Goal: Feedback & Contribution: Submit feedback/report problem

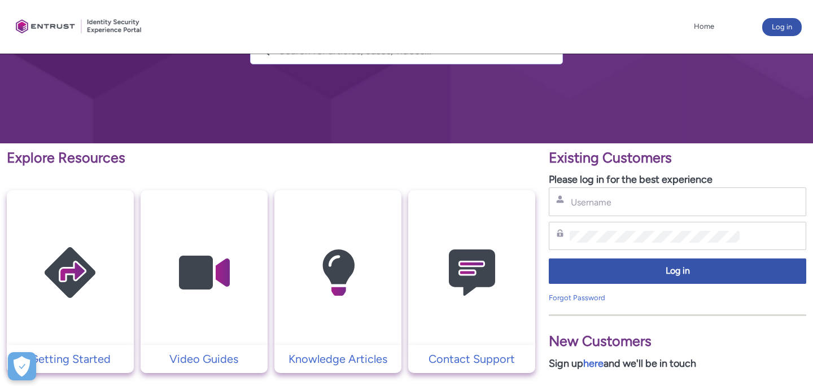
scroll to position [119, 0]
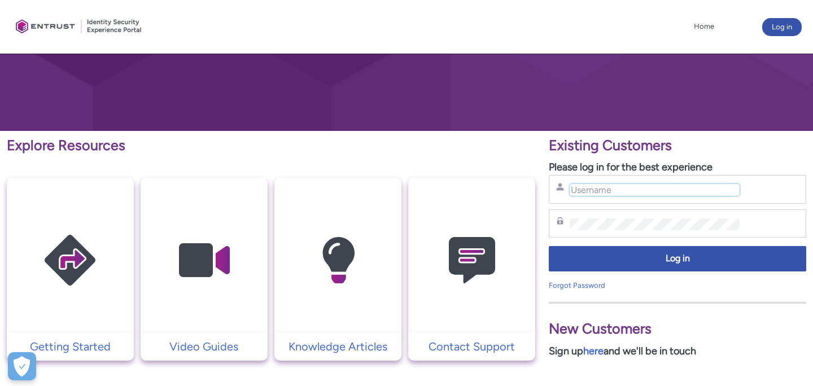
click at [590, 190] on input "Username" at bounding box center [655, 190] width 170 height 12
type input "mansi.shukla@entrust.com"
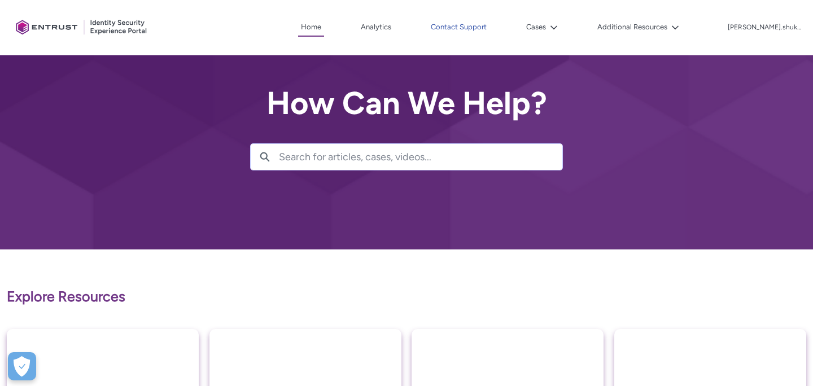
click at [487, 27] on link "Contact Support" at bounding box center [459, 27] width 62 height 17
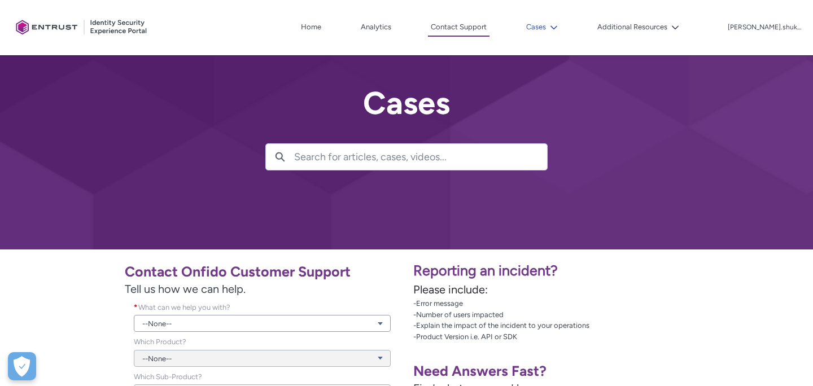
click at [561, 20] on button "Cases" at bounding box center [541, 27] width 37 height 17
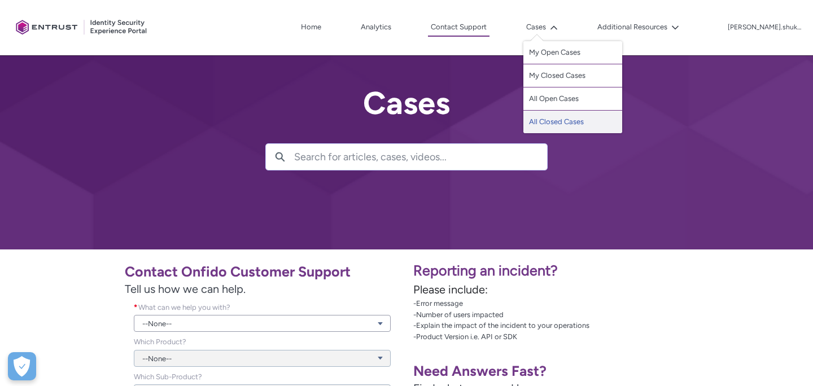
click at [562, 121] on link "All Closed Cases" at bounding box center [572, 122] width 99 height 23
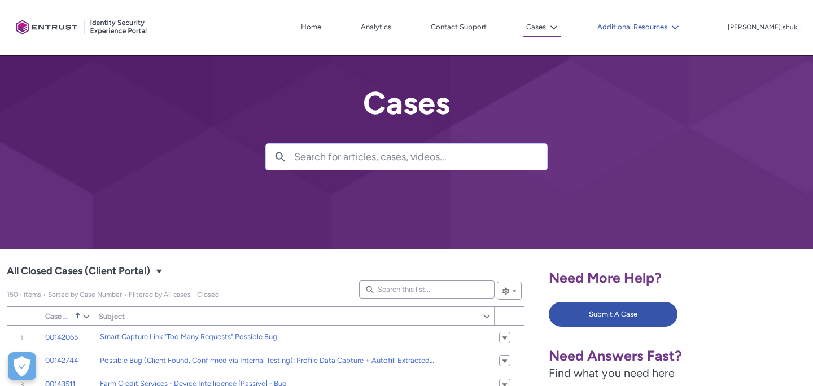
click at [682, 20] on button "Additional Resources" at bounding box center [639, 27] width 88 height 17
click at [682, 28] on button "Additional Resources" at bounding box center [639, 27] width 88 height 17
click at [682, 23] on button "Additional Resources" at bounding box center [639, 27] width 88 height 17
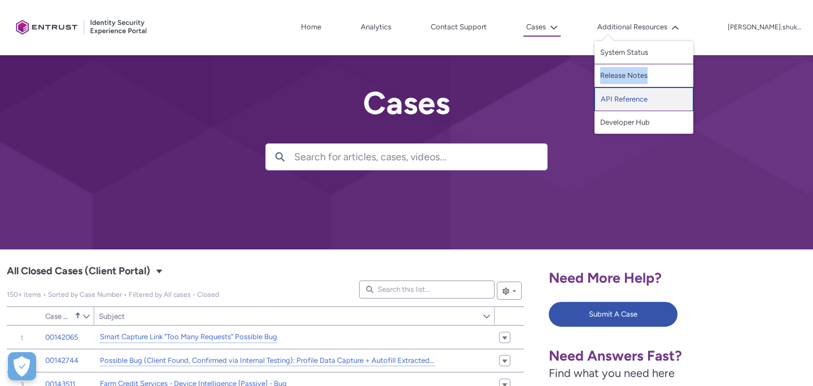
click at [651, 99] on link "API Reference" at bounding box center [644, 100] width 99 height 24
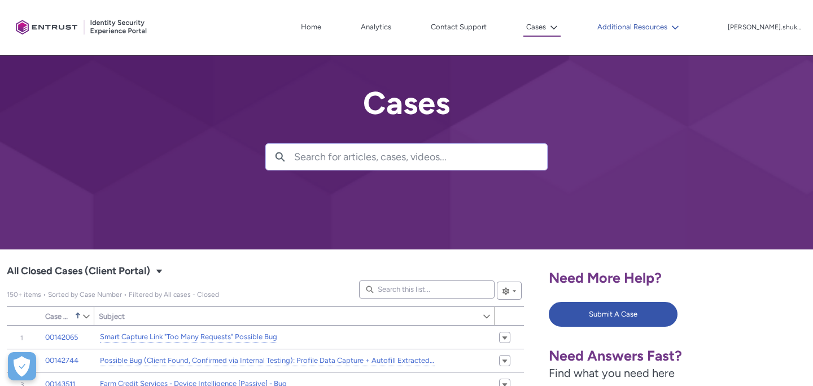
click at [682, 33] on button "Additional Resources" at bounding box center [639, 27] width 88 height 17
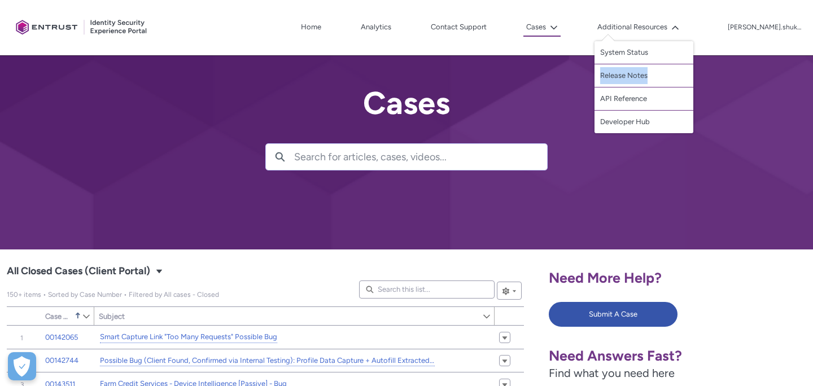
click at [552, 96] on div at bounding box center [406, 125] width 813 height 250
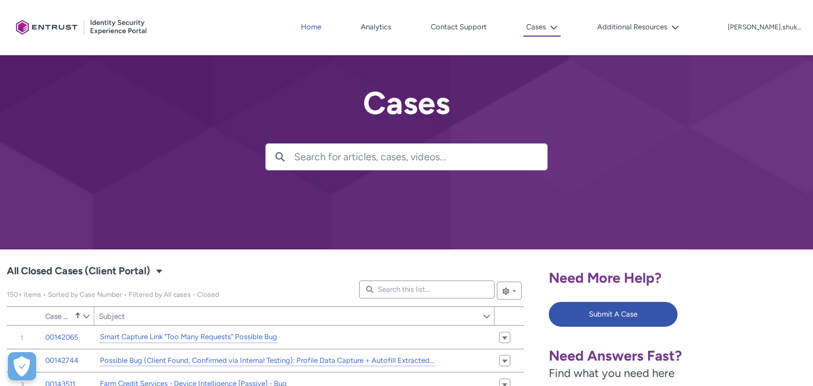
click at [324, 25] on link "Home" at bounding box center [311, 27] width 26 height 17
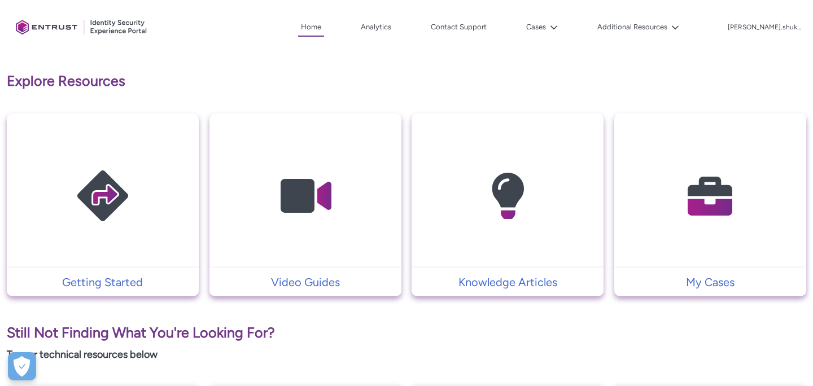
scroll to position [216, 0]
click at [537, 84] on p "Explore Resources" at bounding box center [407, 80] width 800 height 21
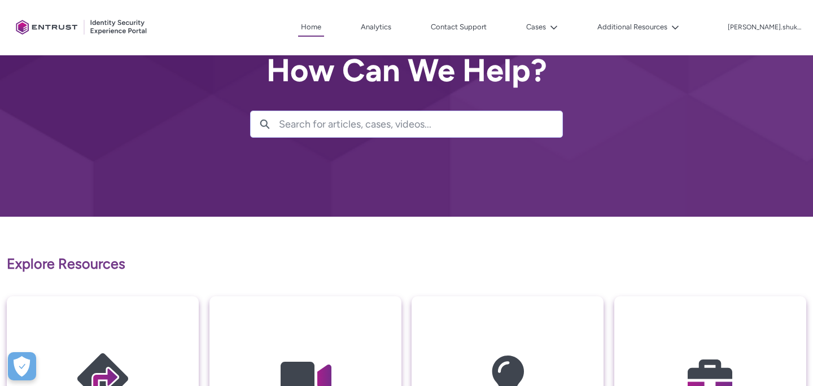
scroll to position [0, 0]
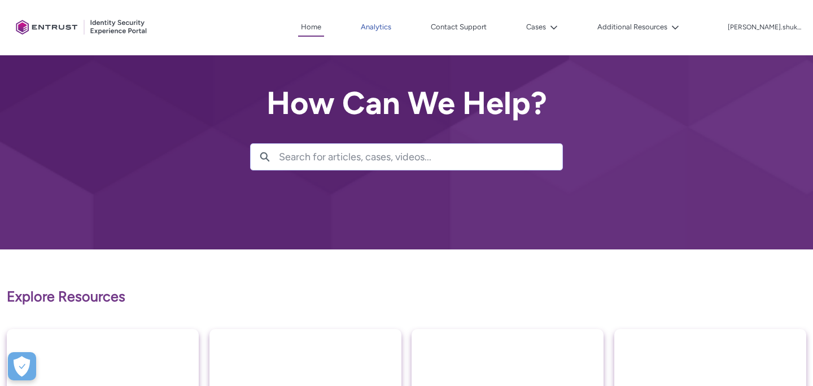
click at [394, 30] on link "Analytics" at bounding box center [376, 27] width 36 height 17
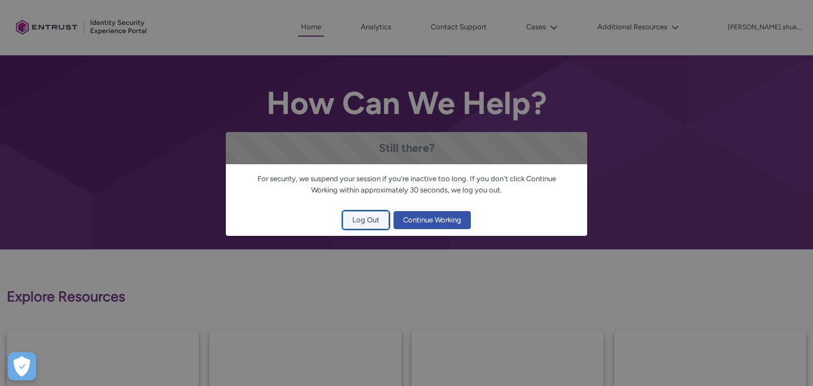
click at [370, 221] on span "Log Out" at bounding box center [365, 220] width 27 height 17
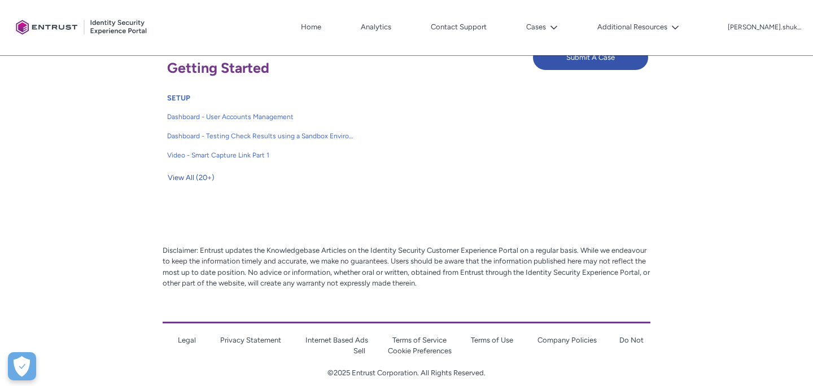
scroll to position [239, 0]
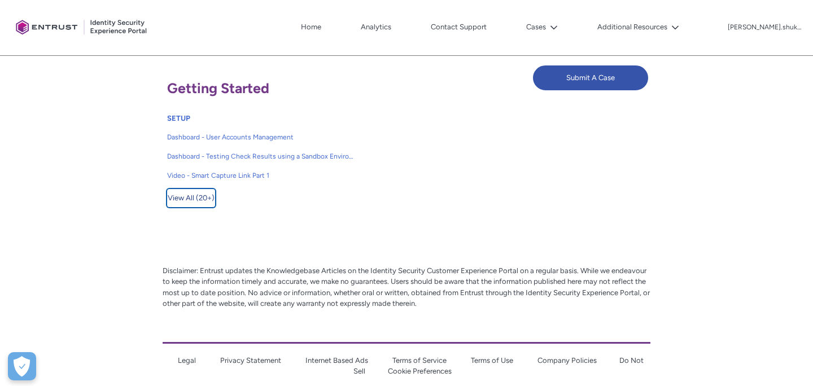
click at [205, 198] on span "View All (20+)" at bounding box center [191, 198] width 47 height 17
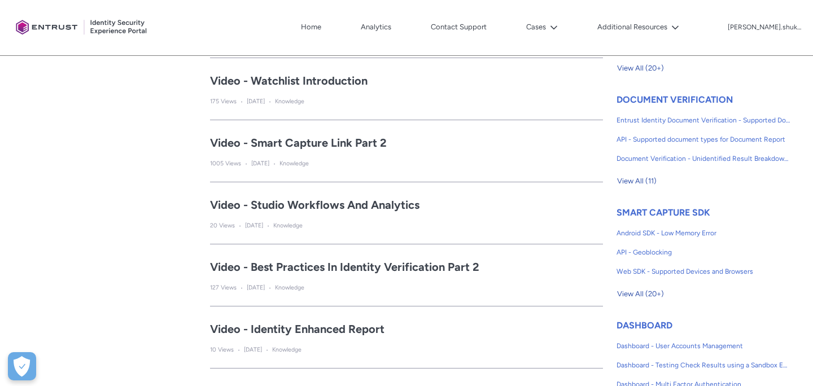
scroll to position [369, 0]
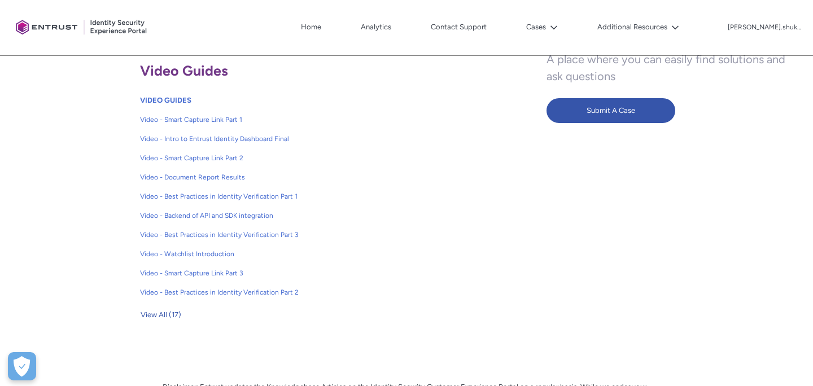
scroll to position [252, 0]
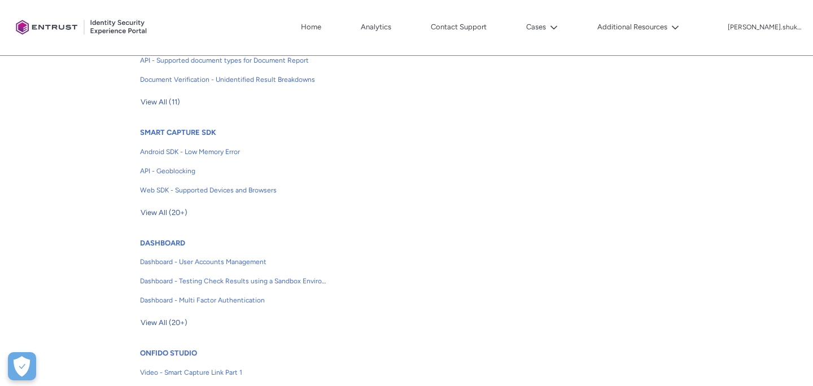
scroll to position [338, 0]
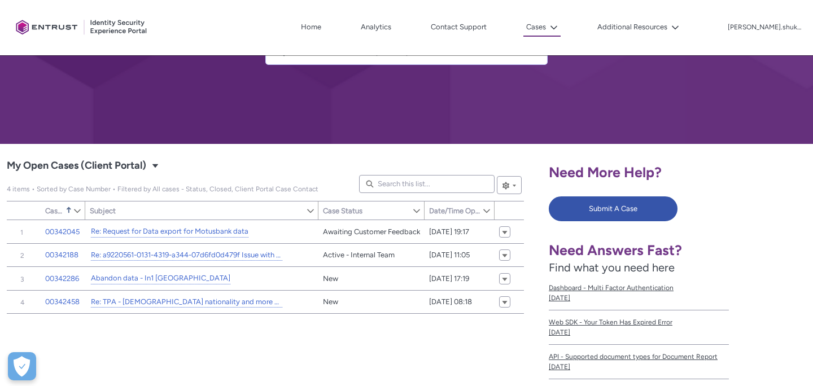
scroll to position [99, 0]
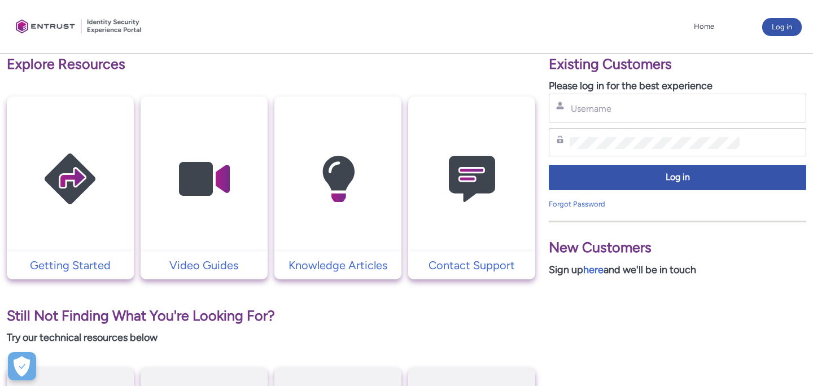
scroll to position [197, 0]
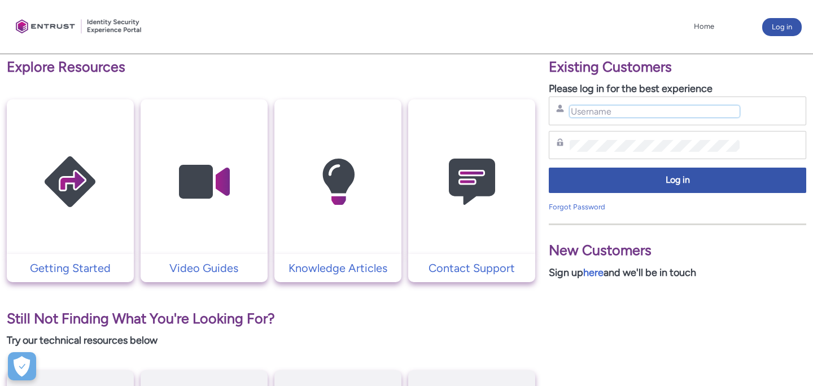
click at [594, 108] on input "Username" at bounding box center [655, 112] width 170 height 12
type input "mansi.shukla@entrust.com"
drag, startPoint x: 607, startPoint y: 165, endPoint x: 607, endPoint y: 157, distance: 8.5
click at [607, 158] on div "mansi.shukla@entrust.com Username Password Log in Forgot Password" at bounding box center [677, 155] width 257 height 116
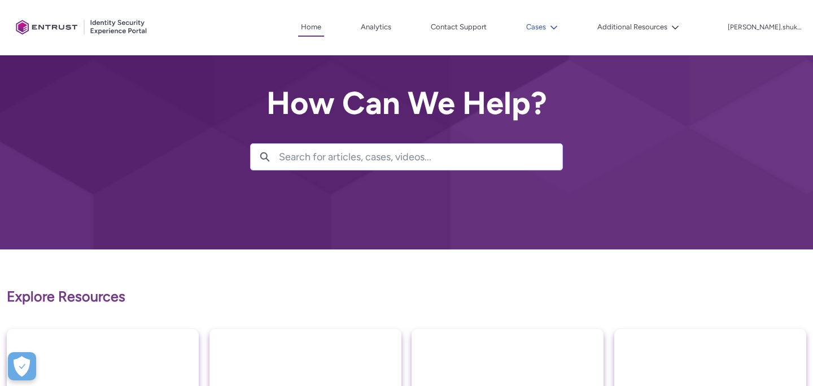
click at [561, 25] on button "Cases" at bounding box center [541, 27] width 37 height 17
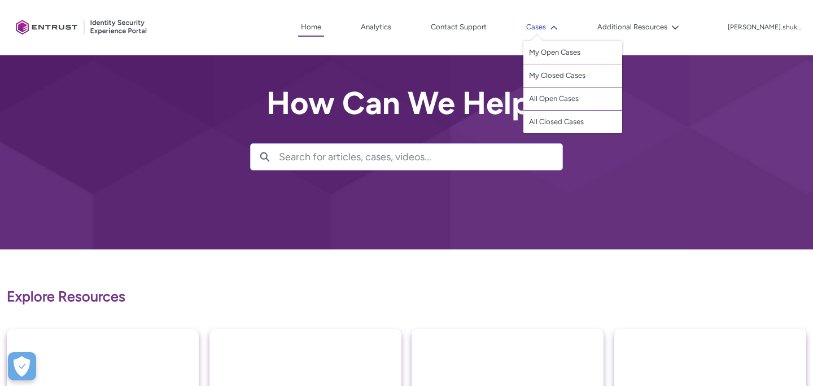
click at [558, 27] on lightning-icon at bounding box center [552, 27] width 12 height 8
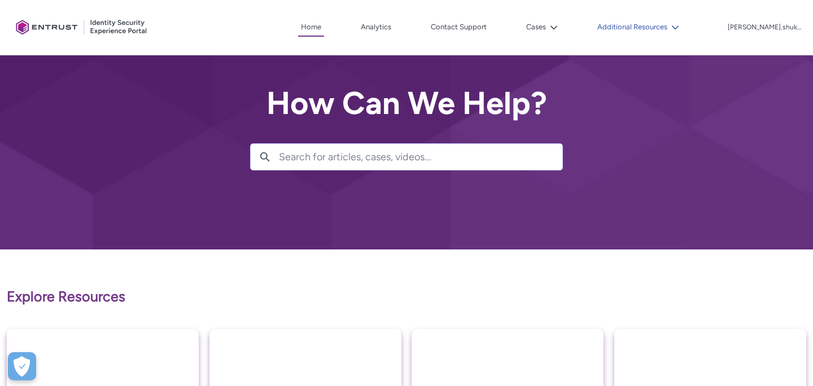
click at [674, 29] on button "Additional Resources" at bounding box center [639, 27] width 88 height 17
click at [669, 30] on button "Additional Resources" at bounding box center [639, 27] width 88 height 17
click at [679, 30] on lightning-icon at bounding box center [673, 27] width 12 height 8
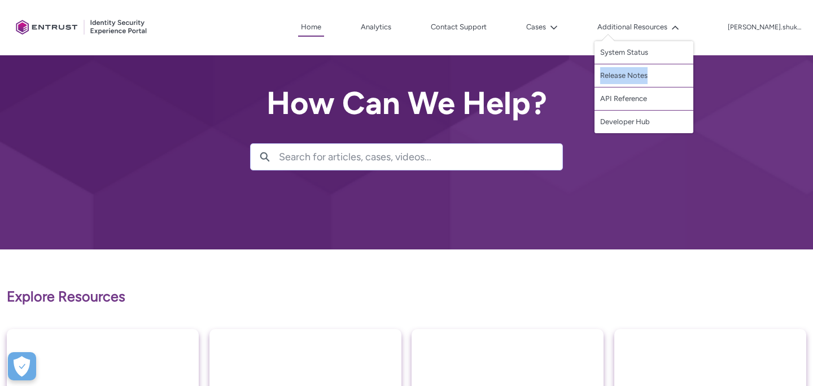
click at [565, 191] on div at bounding box center [406, 125] width 813 height 250
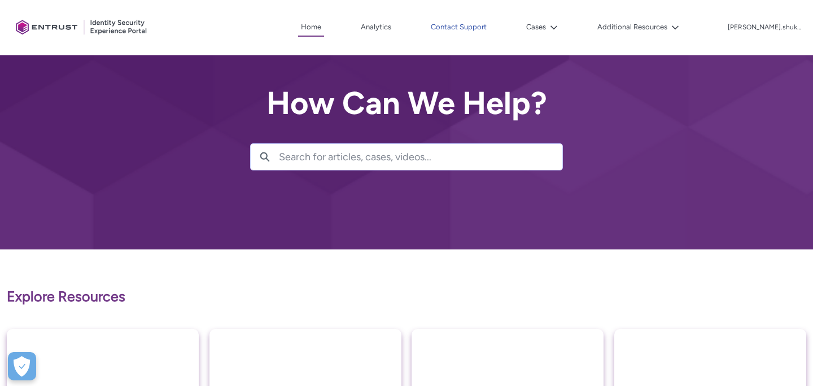
click at [490, 28] on link "Contact Support" at bounding box center [459, 27] width 62 height 17
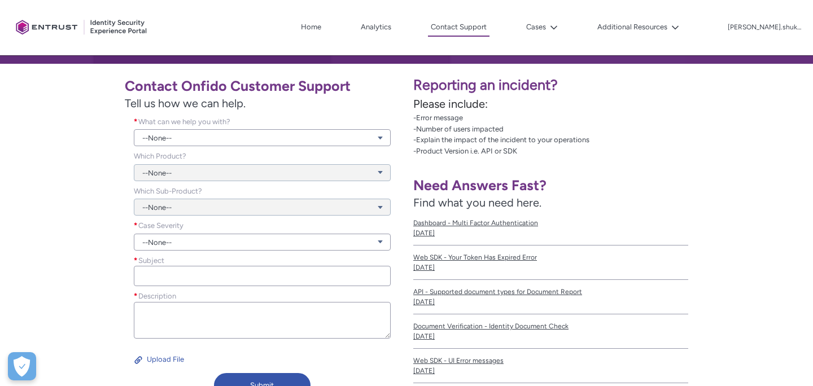
scroll to position [187, 0]
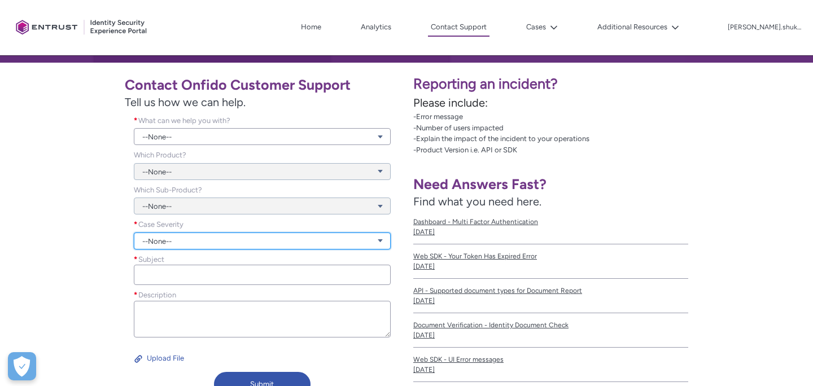
click at [180, 236] on link "--None--" at bounding box center [262, 241] width 257 height 17
click at [168, 241] on link "--None--" at bounding box center [262, 241] width 257 height 17
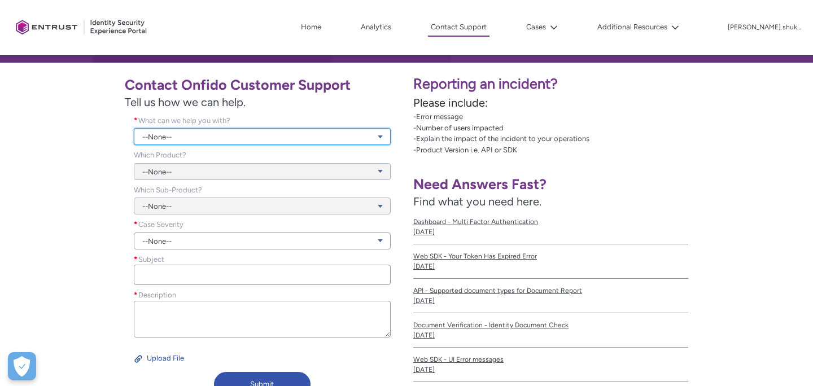
click at [187, 141] on link "--None--" at bounding box center [262, 136] width 257 height 17
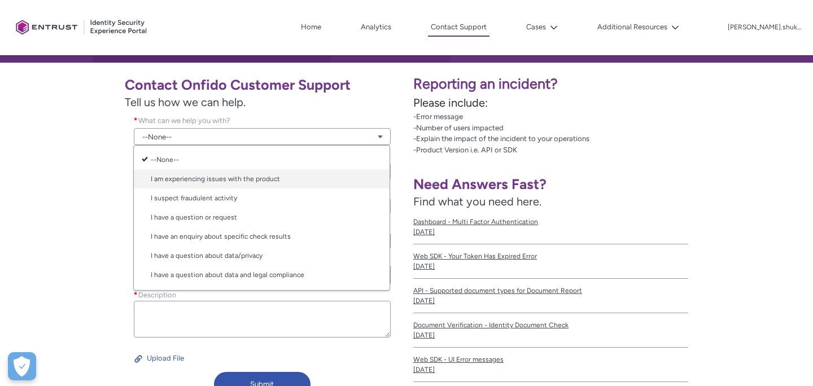
click at [187, 178] on link "I am experiencing issues with the product" at bounding box center [262, 178] width 256 height 19
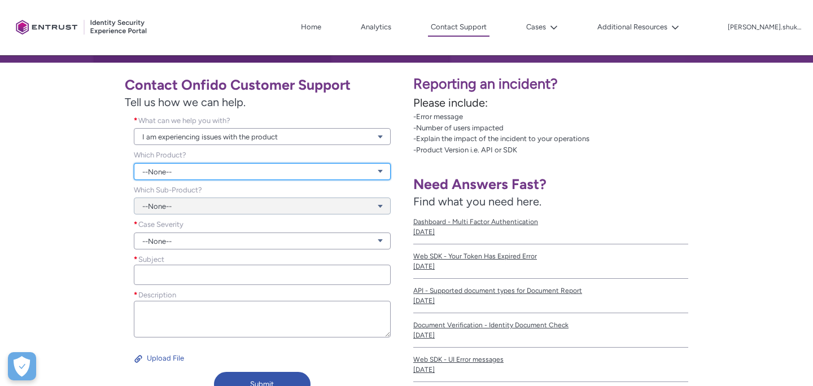
click at [196, 167] on link "--None--" at bounding box center [262, 171] width 257 height 17
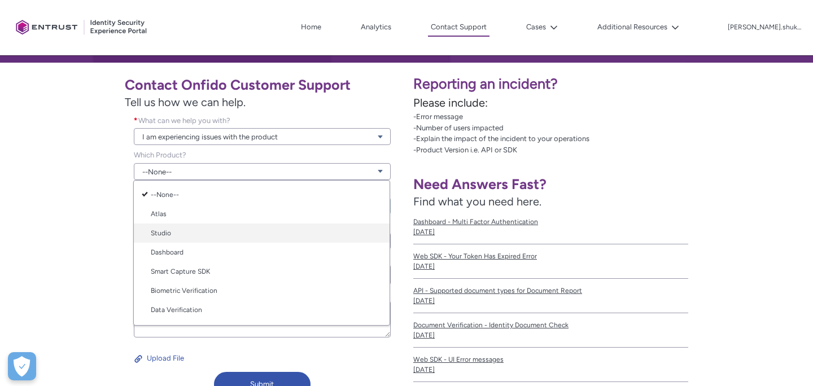
click at [176, 234] on link "Studio" at bounding box center [262, 233] width 256 height 19
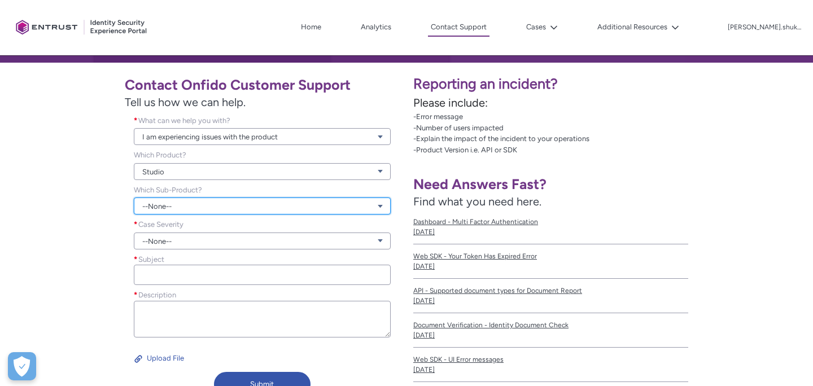
click at [174, 206] on link "--None--" at bounding box center [262, 206] width 257 height 17
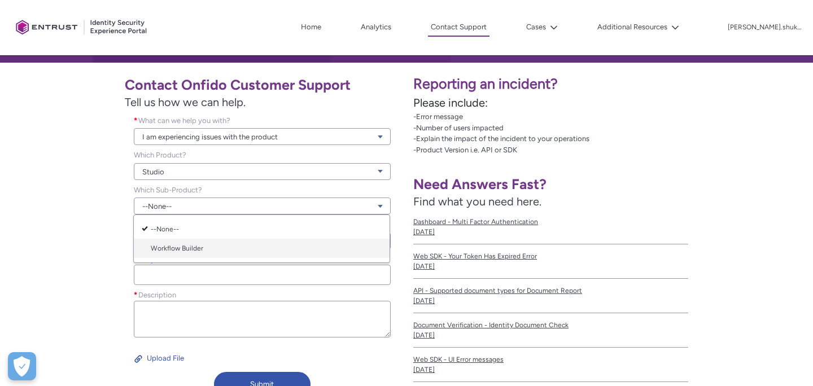
click at [181, 244] on link "Workflow Builder" at bounding box center [262, 248] width 256 height 19
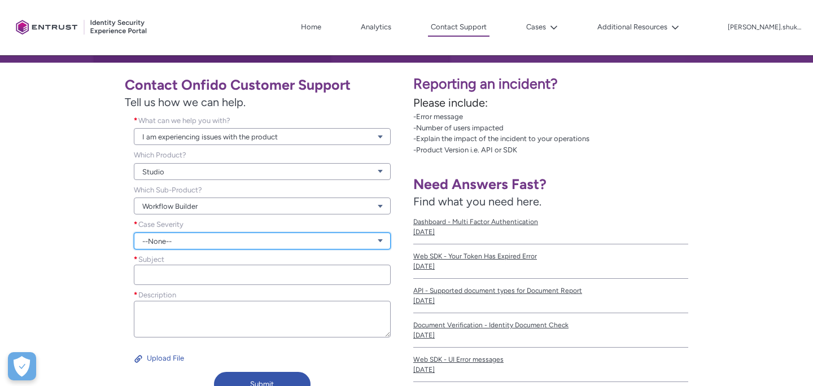
click at [182, 247] on link "--None--" at bounding box center [262, 241] width 257 height 17
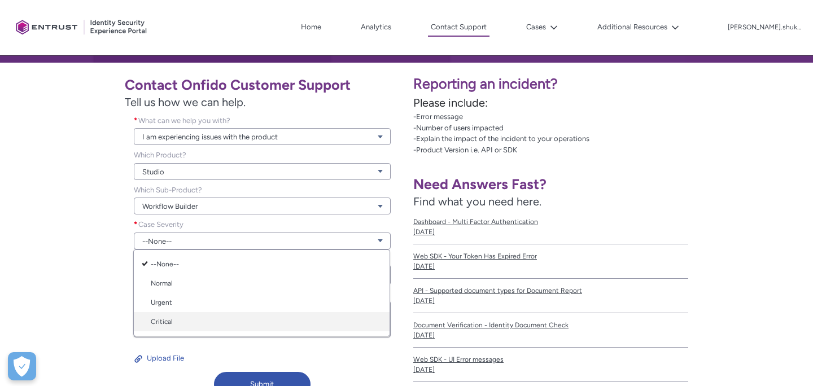
click at [181, 318] on link "Critical" at bounding box center [262, 321] width 256 height 19
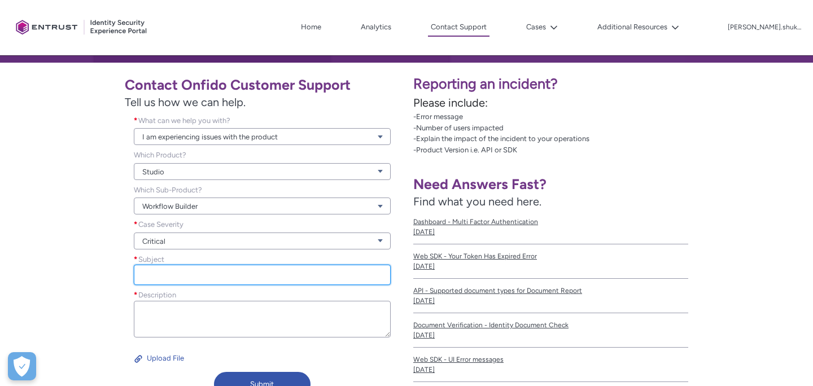
click at [189, 279] on input "Subject *" at bounding box center [262, 275] width 257 height 20
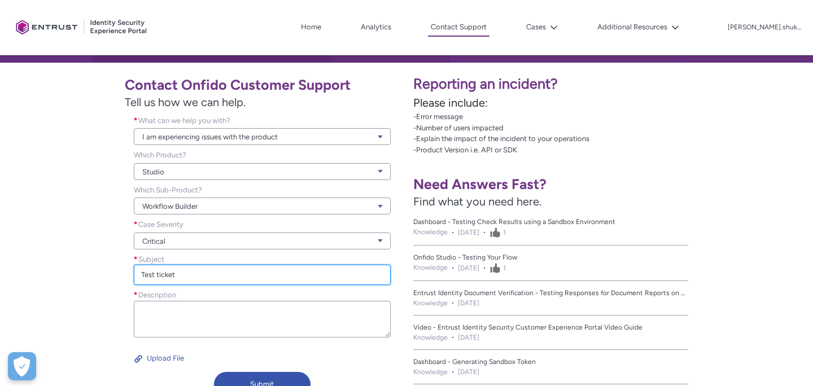
type input "Test ticket"
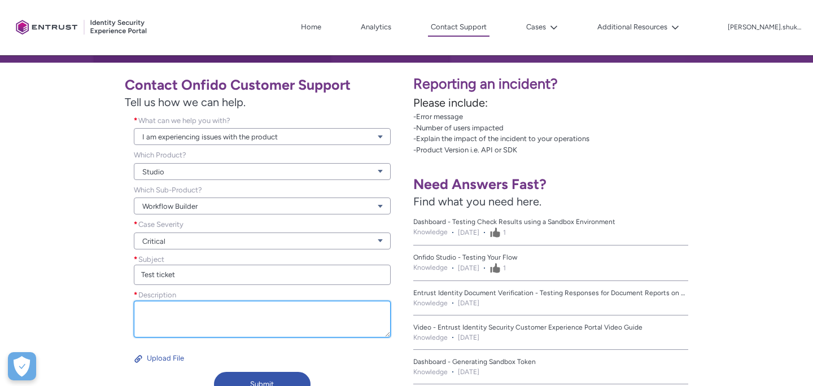
click at [184, 316] on textarea "Description *" at bounding box center [262, 319] width 257 height 37
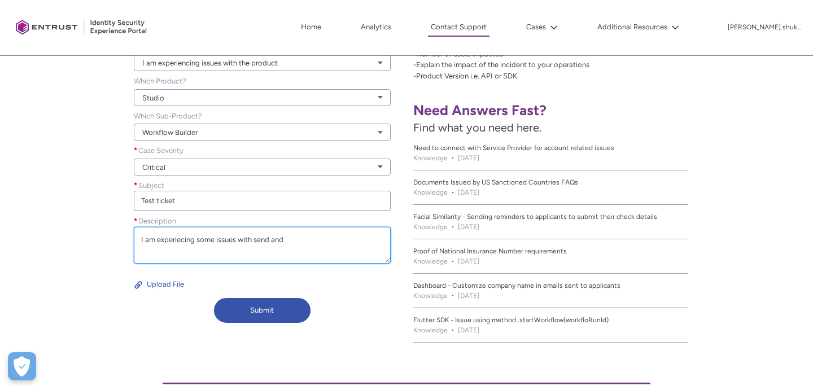
scroll to position [262, 0]
type textarea "I am experiecing some issues with send and"
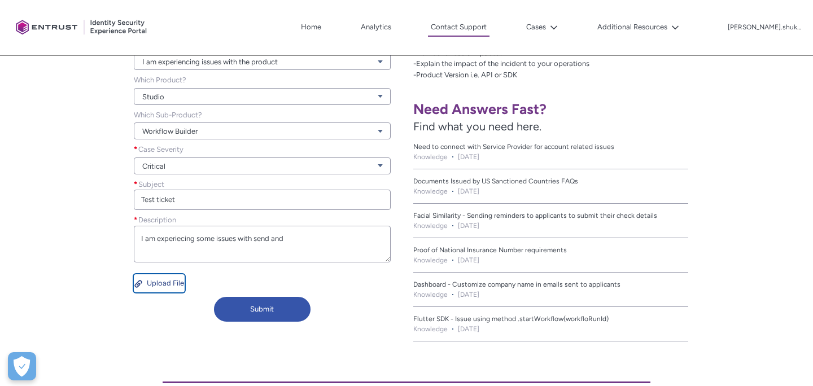
click at [160, 284] on button "Upload File" at bounding box center [159, 283] width 51 height 18
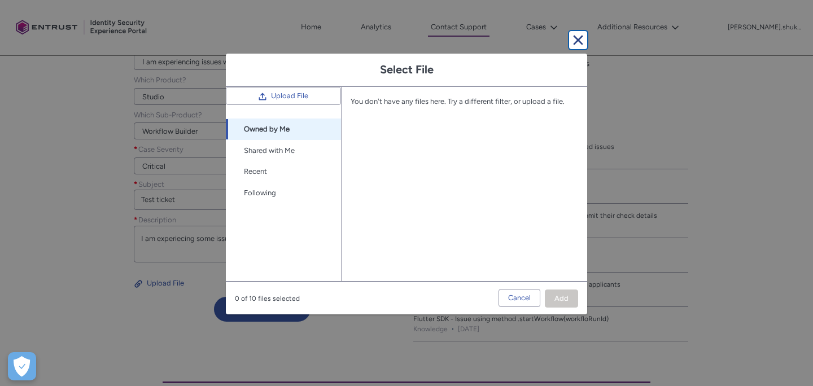
click at [577, 40] on button "Cancel and close" at bounding box center [578, 40] width 18 height 18
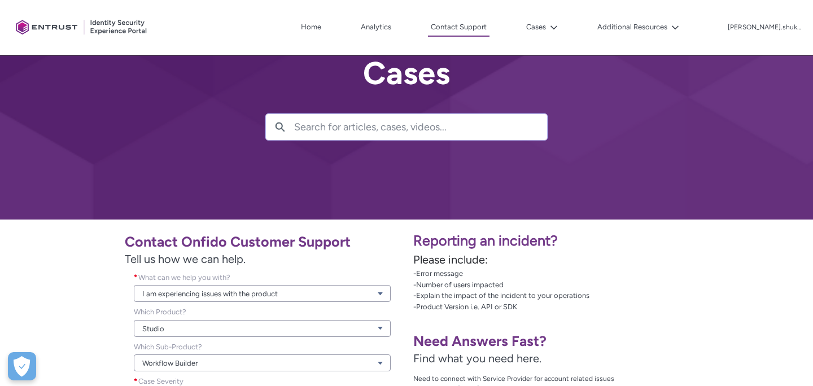
scroll to position [0, 0]
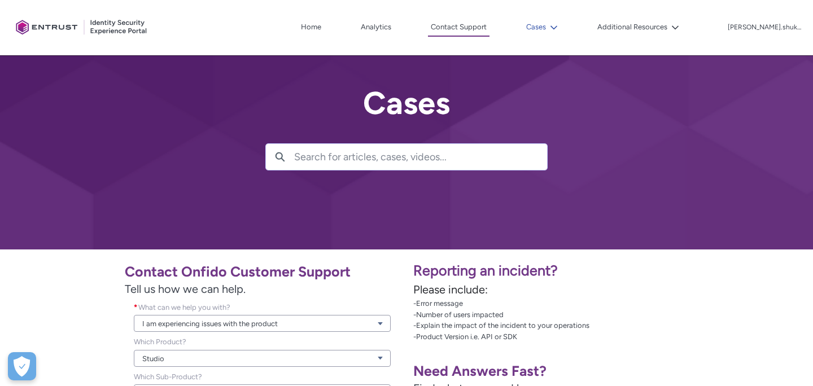
click at [558, 28] on lightning-icon at bounding box center [552, 27] width 12 height 8
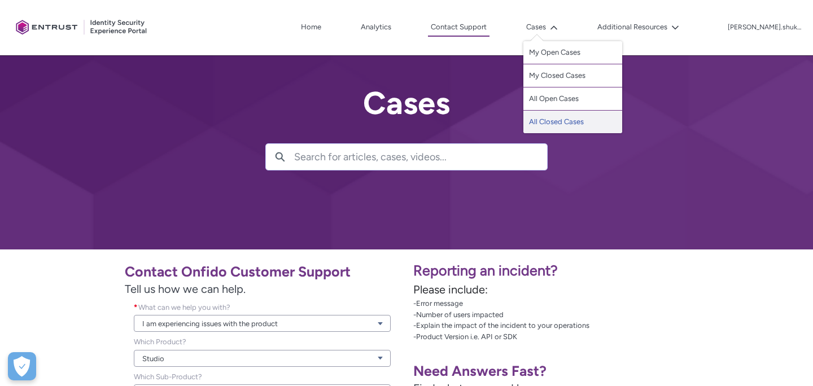
click at [575, 122] on link "All Closed Cases" at bounding box center [572, 122] width 99 height 23
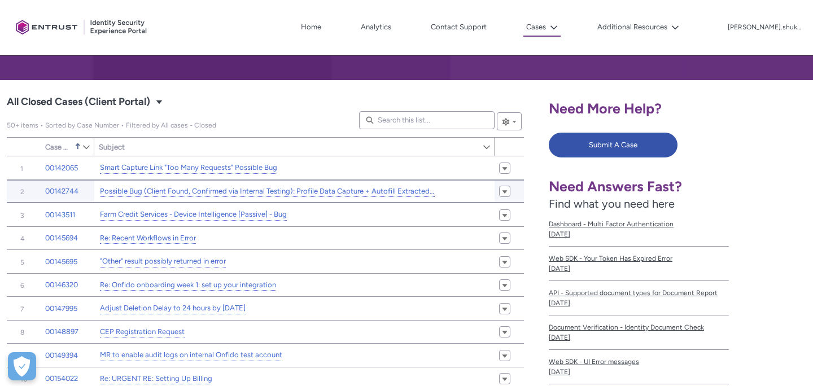
scroll to position [170, 0]
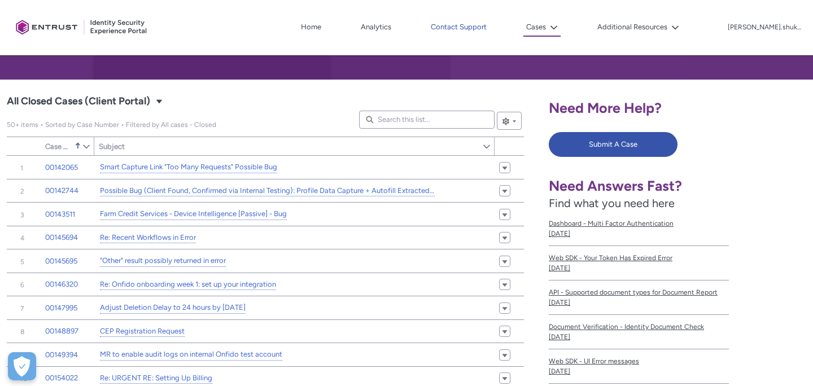
click at [469, 34] on link "Contact Support" at bounding box center [459, 27] width 62 height 17
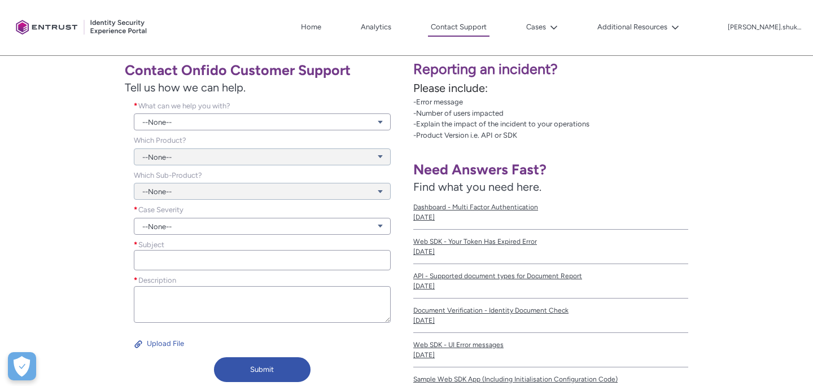
scroll to position [233, 0]
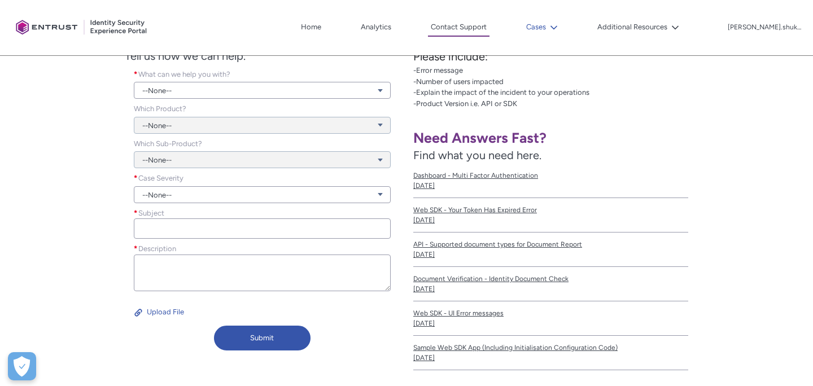
click at [561, 28] on button "Cases" at bounding box center [541, 27] width 37 height 17
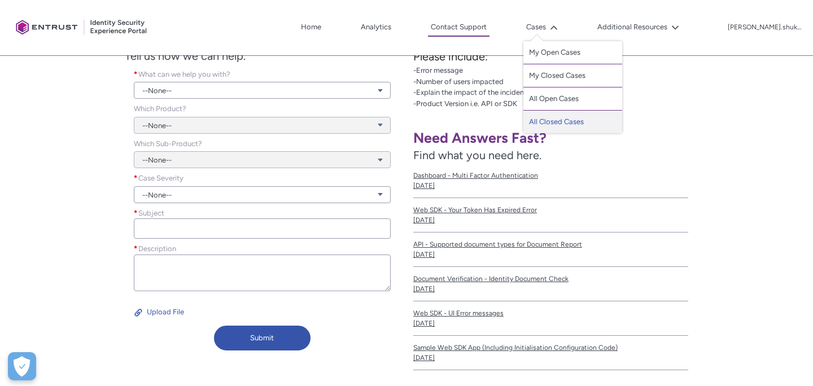
click at [568, 124] on link "All Closed Cases" at bounding box center [572, 122] width 99 height 23
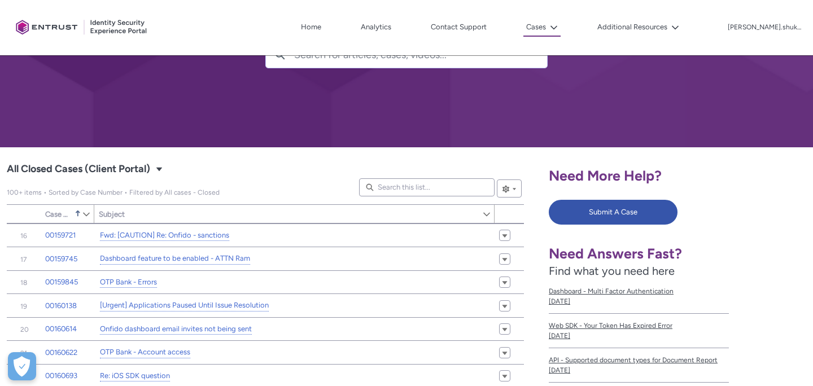
scroll to position [352, 0]
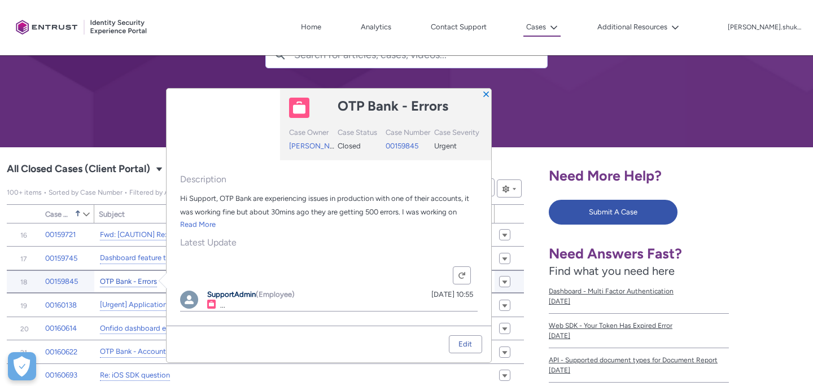
click at [133, 282] on link "OTP Bank - Errors" at bounding box center [128, 282] width 57 height 12
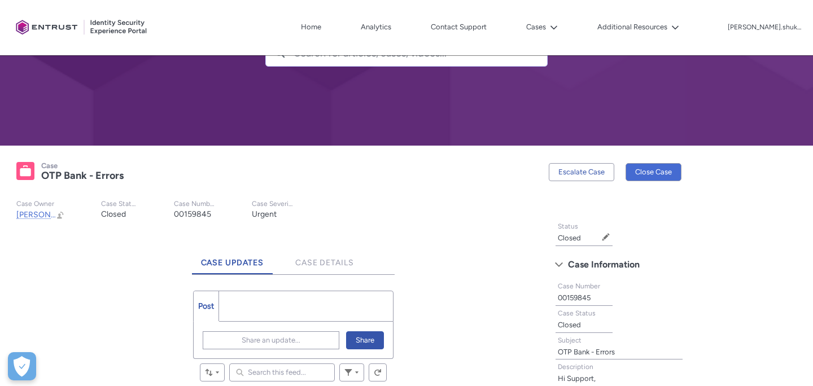
scroll to position [85, 0]
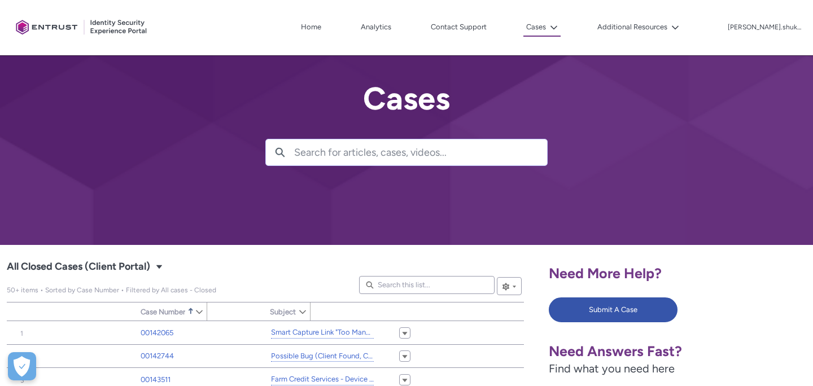
type input "95"
type input "709"
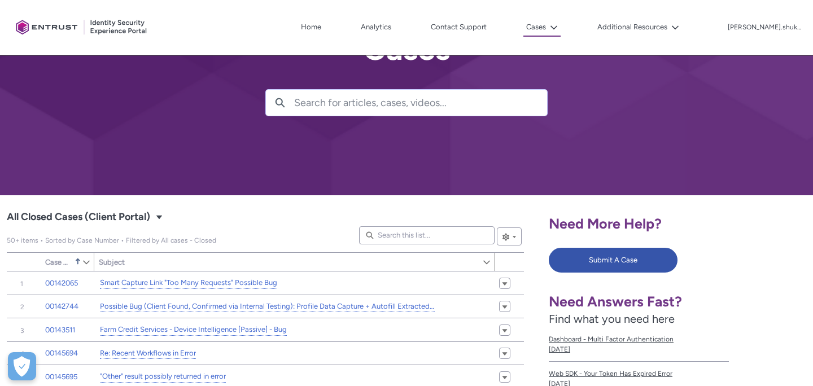
scroll to position [56, 0]
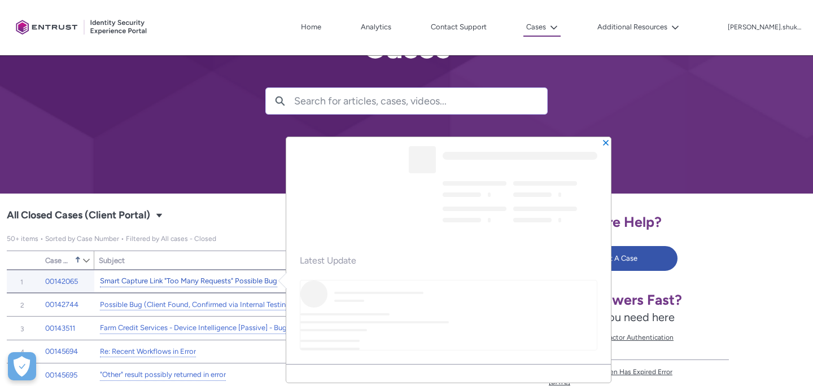
click at [256, 279] on link "Smart Capture Link "Too Many Requests" Possible Bug" at bounding box center [188, 282] width 177 height 12
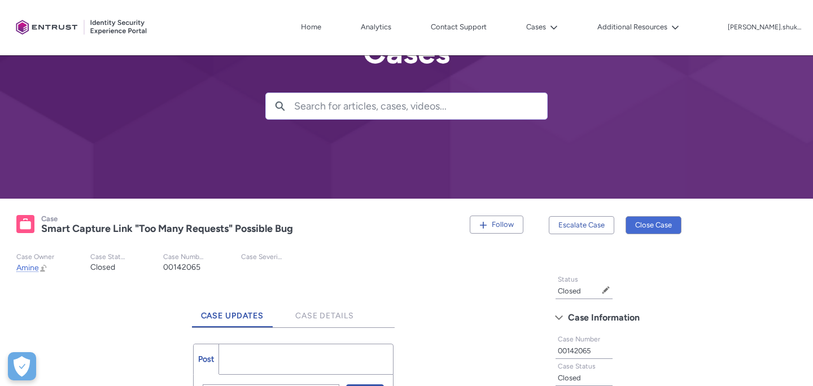
scroll to position [53, 0]
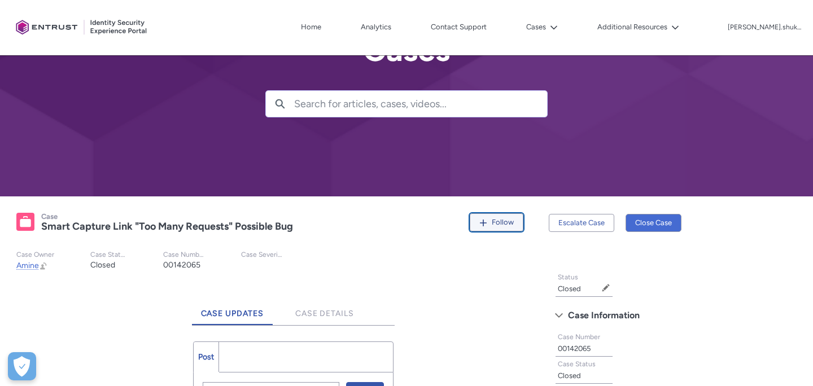
click at [501, 230] on div "Follow" at bounding box center [496, 222] width 34 height 17
click at [472, 224] on div "Unfollow" at bounding box center [492, 222] width 42 height 17
click at [488, 25] on link "Contact Support" at bounding box center [459, 27] width 62 height 17
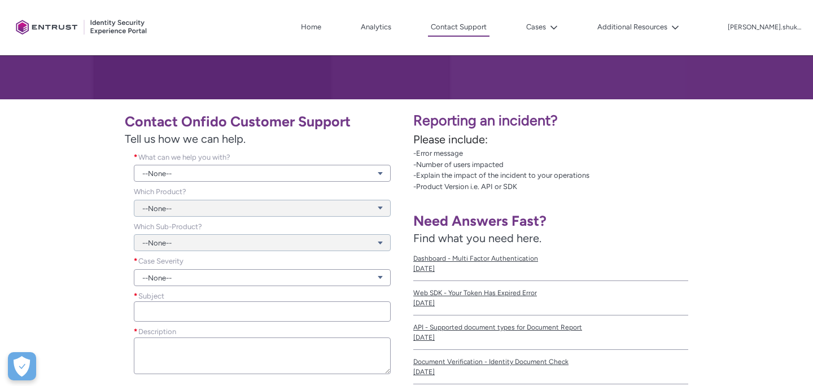
scroll to position [150, 0]
click at [561, 31] on button "Cases" at bounding box center [541, 27] width 37 height 17
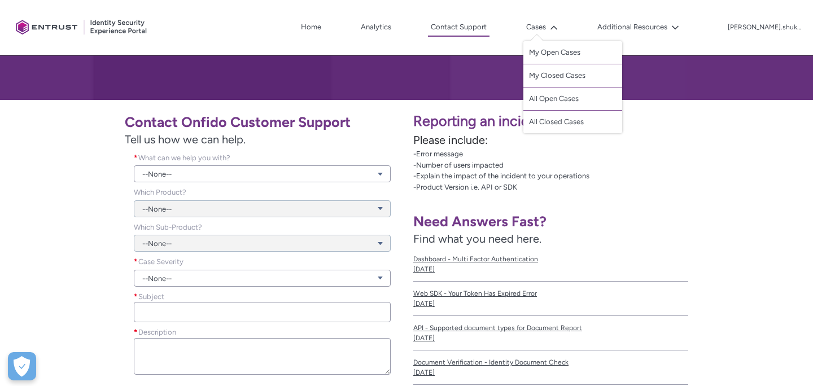
click at [624, 165] on p "-Error message -Number of users impacted -Explain the impact of the incident to…" at bounding box center [609, 171] width 393 height 44
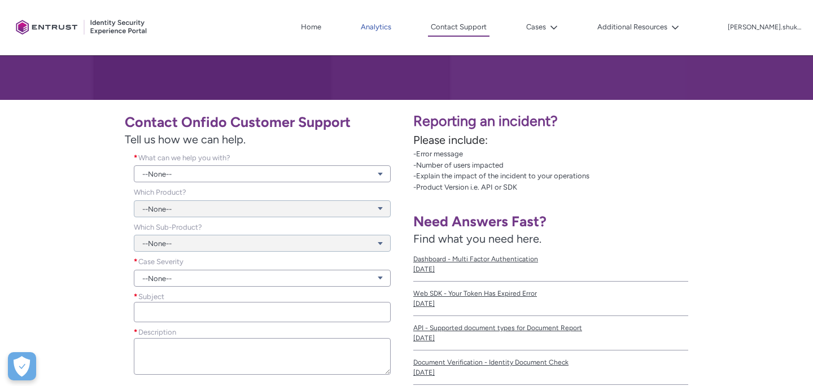
click at [394, 32] on link "Analytics" at bounding box center [376, 27] width 36 height 17
